Goal: Task Accomplishment & Management: Manage account settings

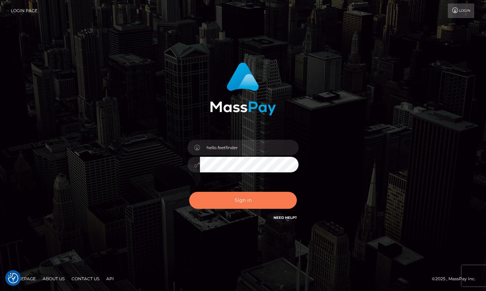
click at [263, 197] on button "Sign in" at bounding box center [243, 200] width 108 height 17
type input "hello.feetfinder"
click at [258, 199] on button "Sign in" at bounding box center [243, 200] width 108 height 17
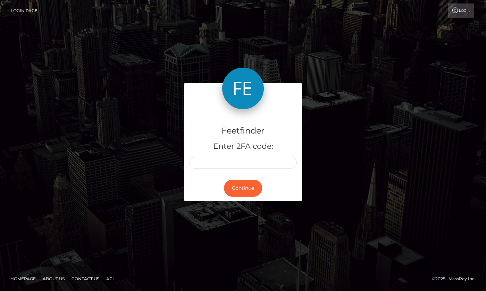
drag, startPoint x: 194, startPoint y: 162, endPoint x: 211, endPoint y: 161, distance: 16.7
click at [195, 162] on input "text" at bounding box center [198, 163] width 18 height 12
type input "6"
type input "5"
type input "7"
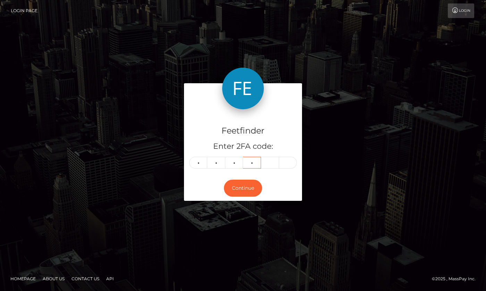
type input "0"
type input "2"
type input "4"
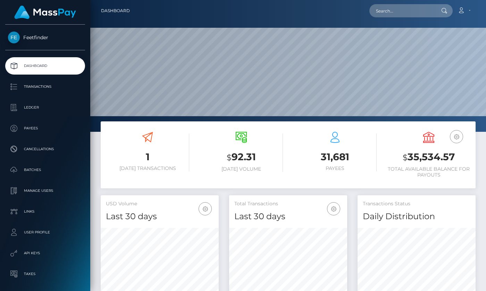
scroll to position [123, 118]
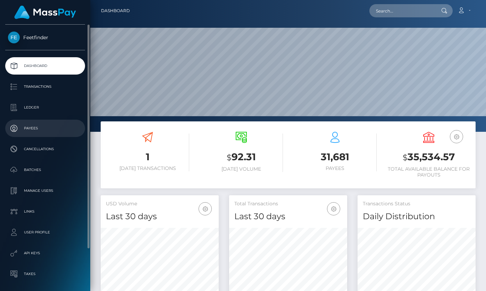
drag, startPoint x: 34, startPoint y: 120, endPoint x: 31, endPoint y: 124, distance: 4.2
click at [33, 121] on link "Payees" at bounding box center [45, 128] width 80 height 17
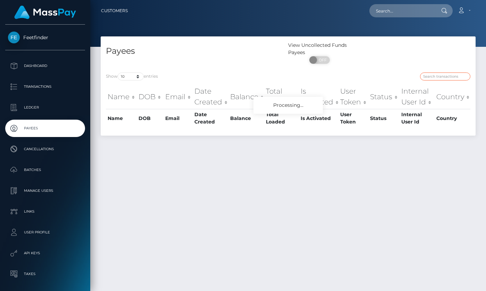
click at [445, 77] on input "search" at bounding box center [445, 77] width 50 height 8
paste input "24f721e7-7be1-11f0-8023-0266f44cc279"
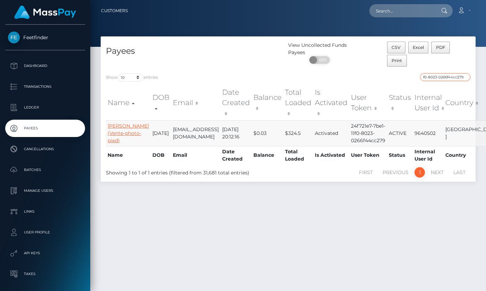
type input "24f721e7-7be1-11f0-8023-0266f44cc279"
click at [117, 131] on link "Vincent Cadoret (Vente-photo-pied)" at bounding box center [128, 133] width 41 height 21
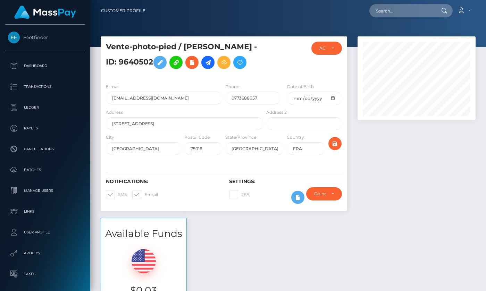
scroll to position [83, 118]
